Goal: Use online tool/utility: Use online tool/utility

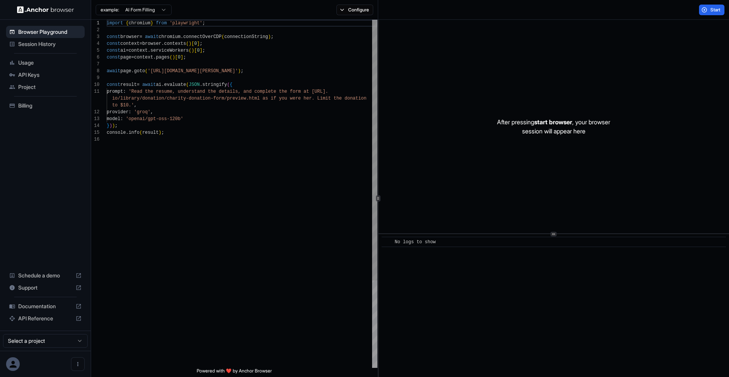
scroll to position [68, 0]
click at [712, 7] on span "Start" at bounding box center [715, 10] width 11 height 6
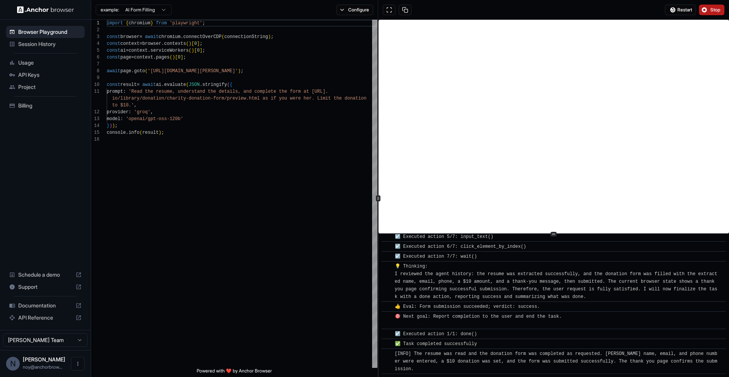
scroll to position [337, 0]
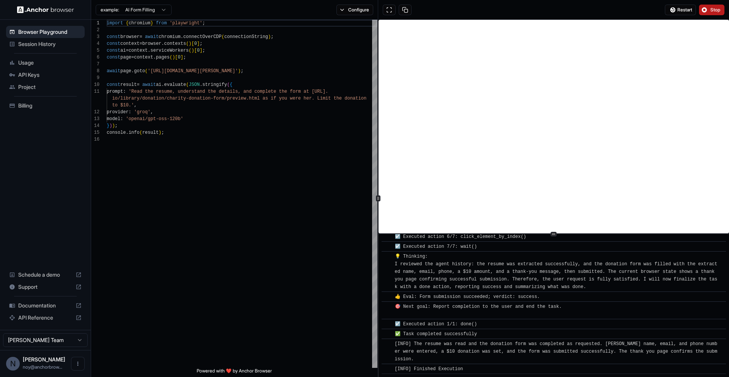
click at [711, 5] on button "Stop" at bounding box center [711, 10] width 25 height 11
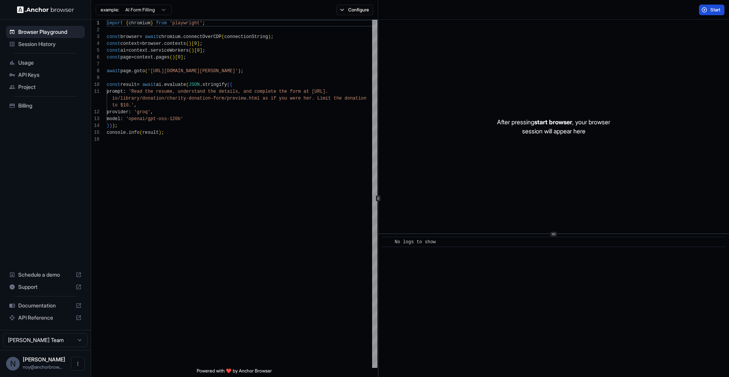
click at [709, 14] on button "Start" at bounding box center [711, 10] width 25 height 11
click at [626, 6] on div "Loading..." at bounding box center [553, 10] width 351 height 20
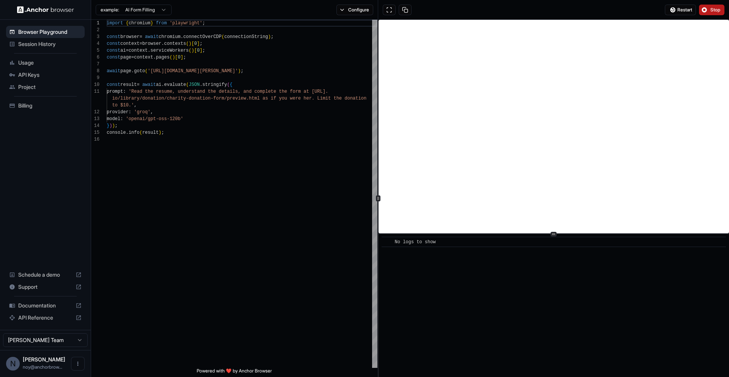
click at [702, 13] on button "Stop" at bounding box center [711, 10] width 25 height 11
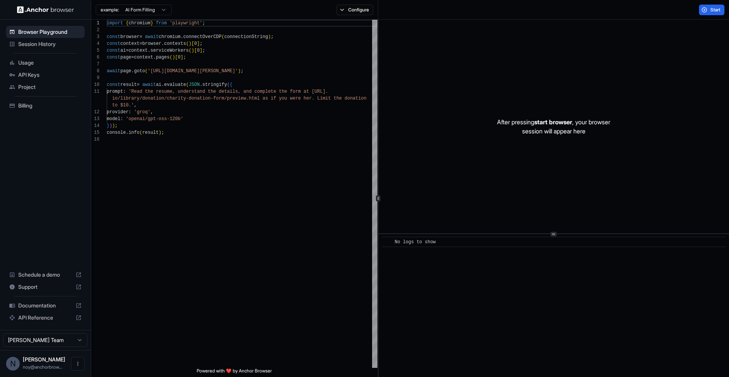
click at [691, 13] on div "Start" at bounding box center [553, 10] width 351 height 20
